Goal: Task Accomplishment & Management: Use online tool/utility

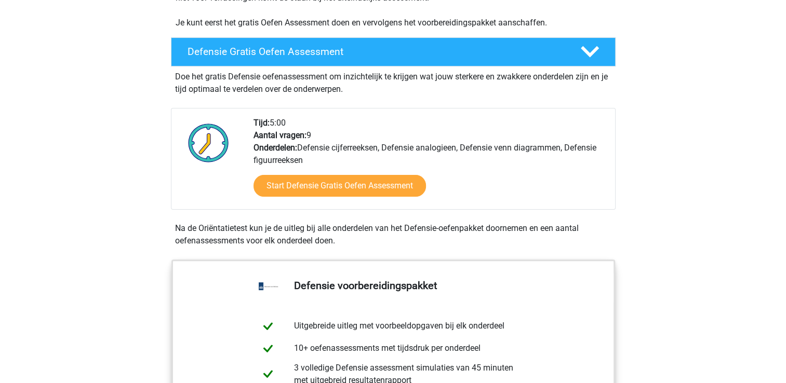
scroll to position [260, 0]
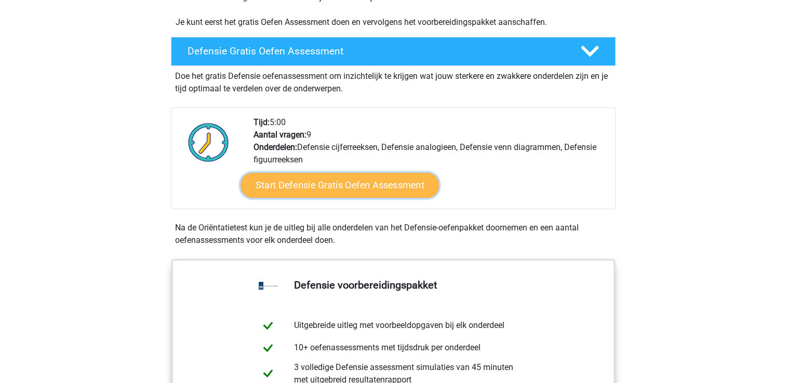
click at [360, 188] on link "Start Defensie Gratis Oefen Assessment" at bounding box center [339, 185] width 198 height 25
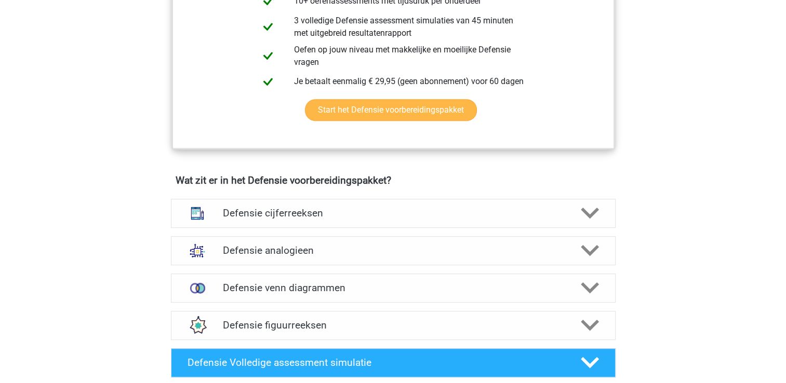
scroll to position [623, 0]
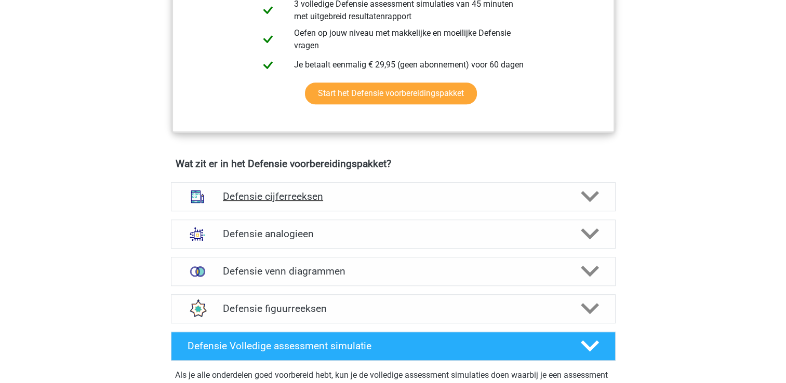
click at [586, 194] on polygon at bounding box center [590, 196] width 18 height 11
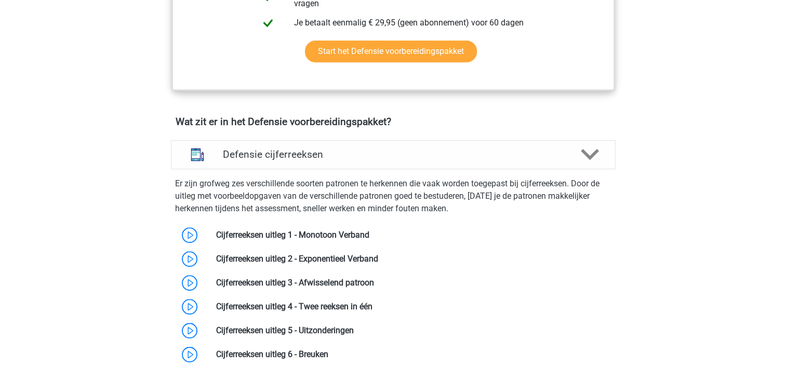
scroll to position [727, 0]
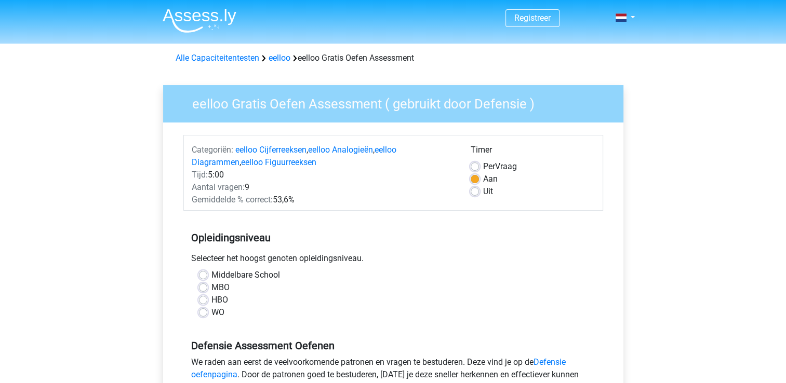
click at [211, 298] on label "HBO" at bounding box center [219, 300] width 17 height 12
click at [206, 298] on input "HBO" at bounding box center [203, 299] width 8 height 10
radio input "true"
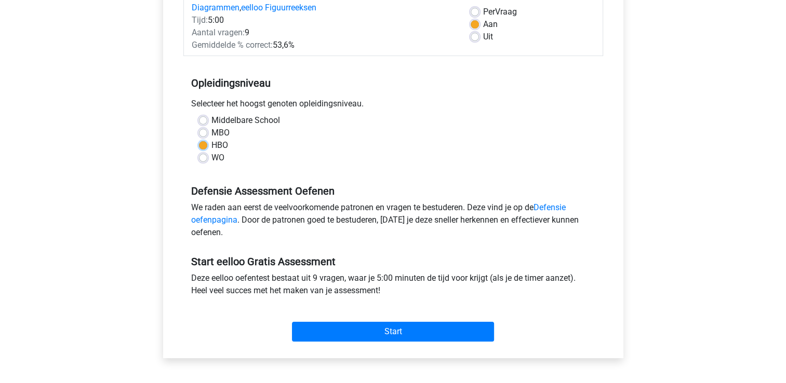
scroll to position [156, 0]
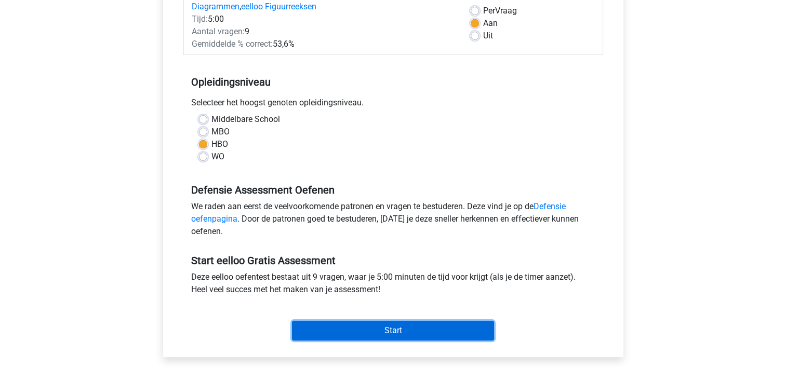
click at [398, 329] on input "Start" at bounding box center [393, 331] width 202 height 20
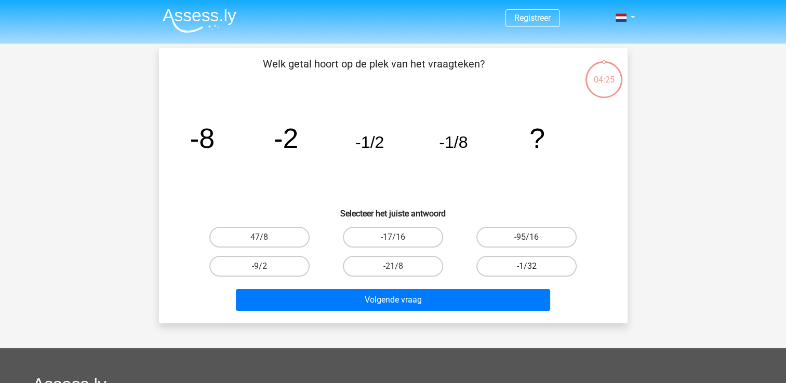
click at [512, 268] on label "-1/32" at bounding box center [526, 266] width 100 height 21
click at [527, 268] on input "-1/32" at bounding box center [530, 269] width 7 height 7
radio input "true"
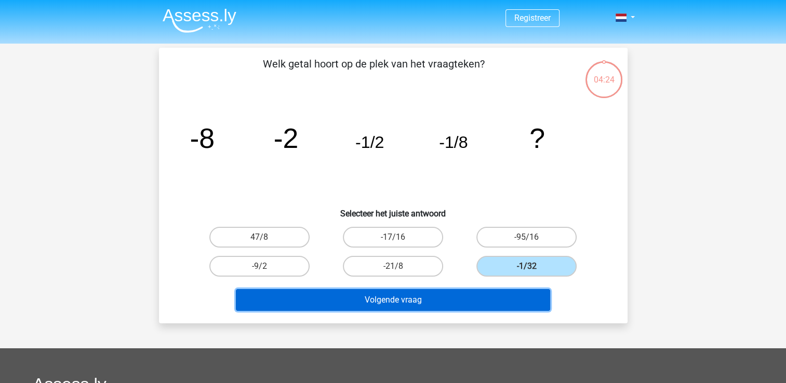
click at [507, 293] on button "Volgende vraag" at bounding box center [393, 300] width 314 height 22
